Goal: Task Accomplishment & Management: Complete application form

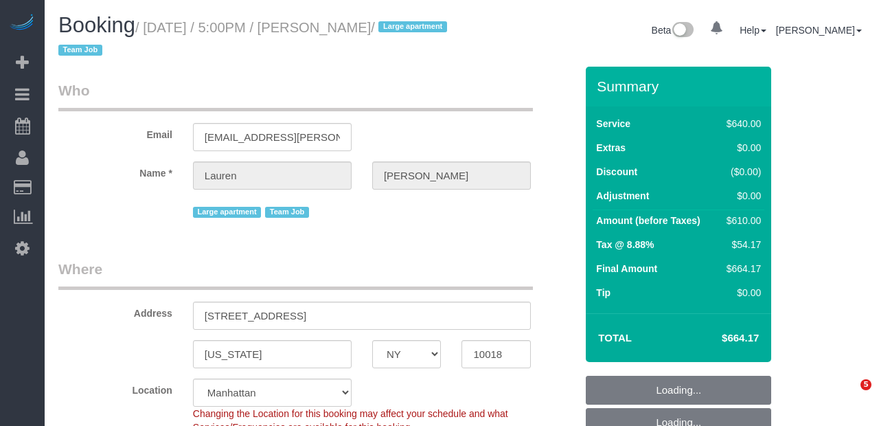
select select "NY"
select select "string:stripe-pm_1S7vcl4VGloSiKo7FxsmvrwF"
select select "number:89"
select select "number:90"
select select "number:15"
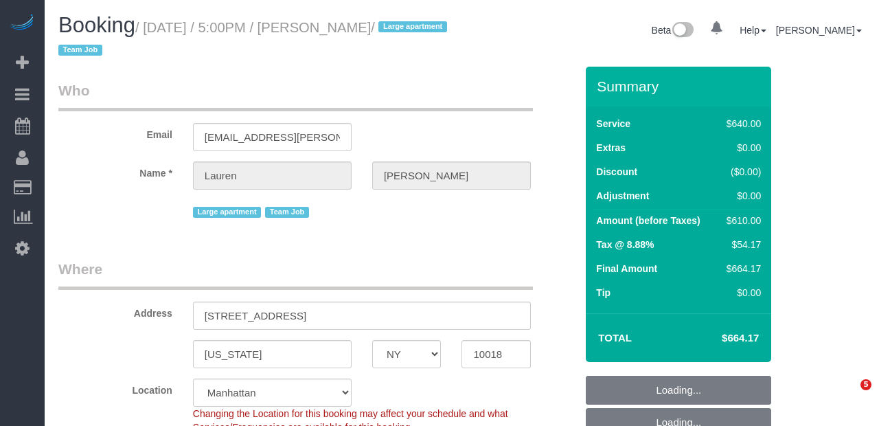
select select "number:5"
select select "object:946"
select select "spot10"
select select "2"
select select "240"
